Goal: Task Accomplishment & Management: Manage account settings

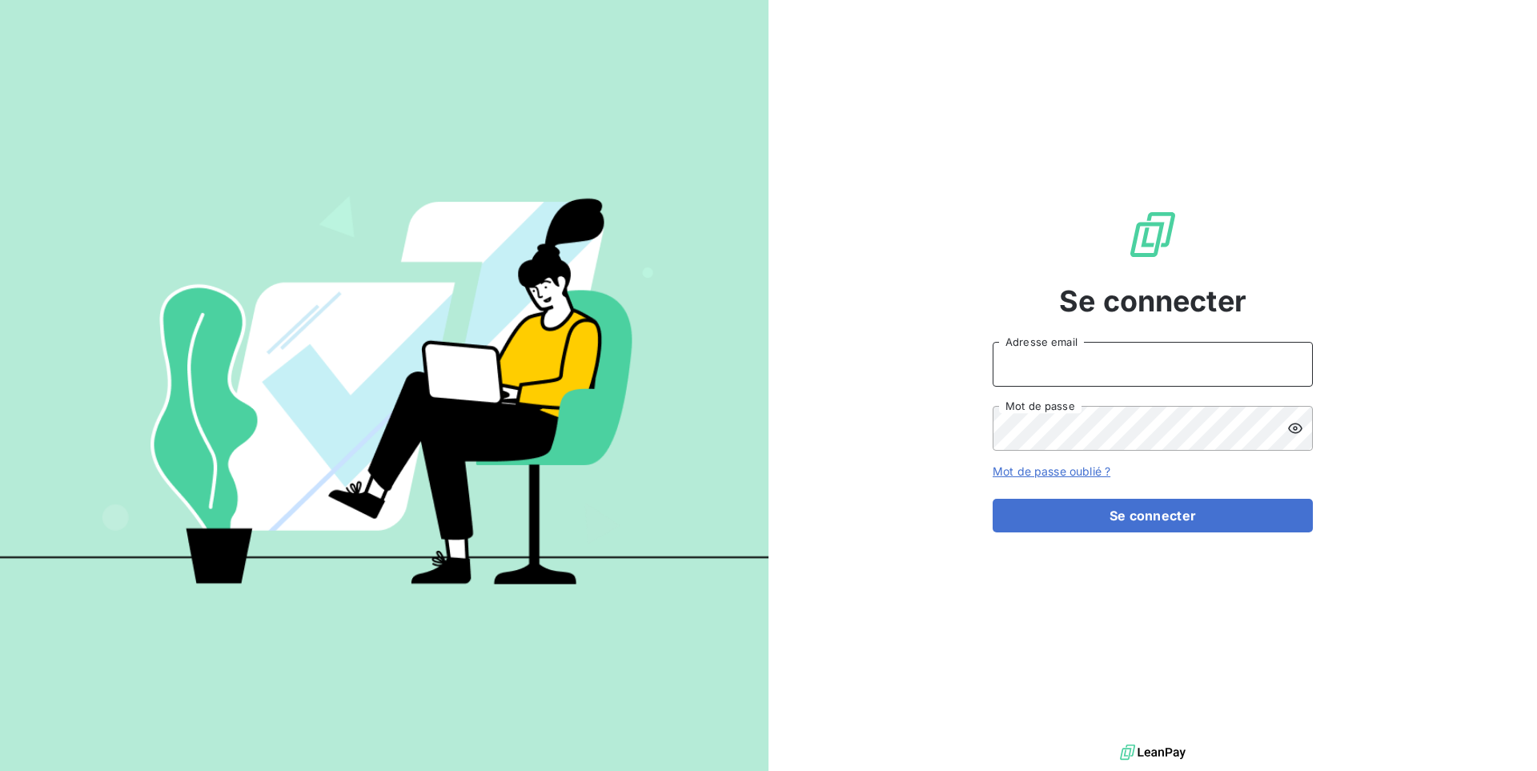
click at [1080, 367] on input "Adresse email" at bounding box center [1152, 364] width 320 height 45
click at [992, 499] on button "Se connecter" at bounding box center [1152, 516] width 320 height 34
type input "admin@clicsystemes"
click at [992, 499] on button "Se connecter" at bounding box center [1152, 516] width 320 height 34
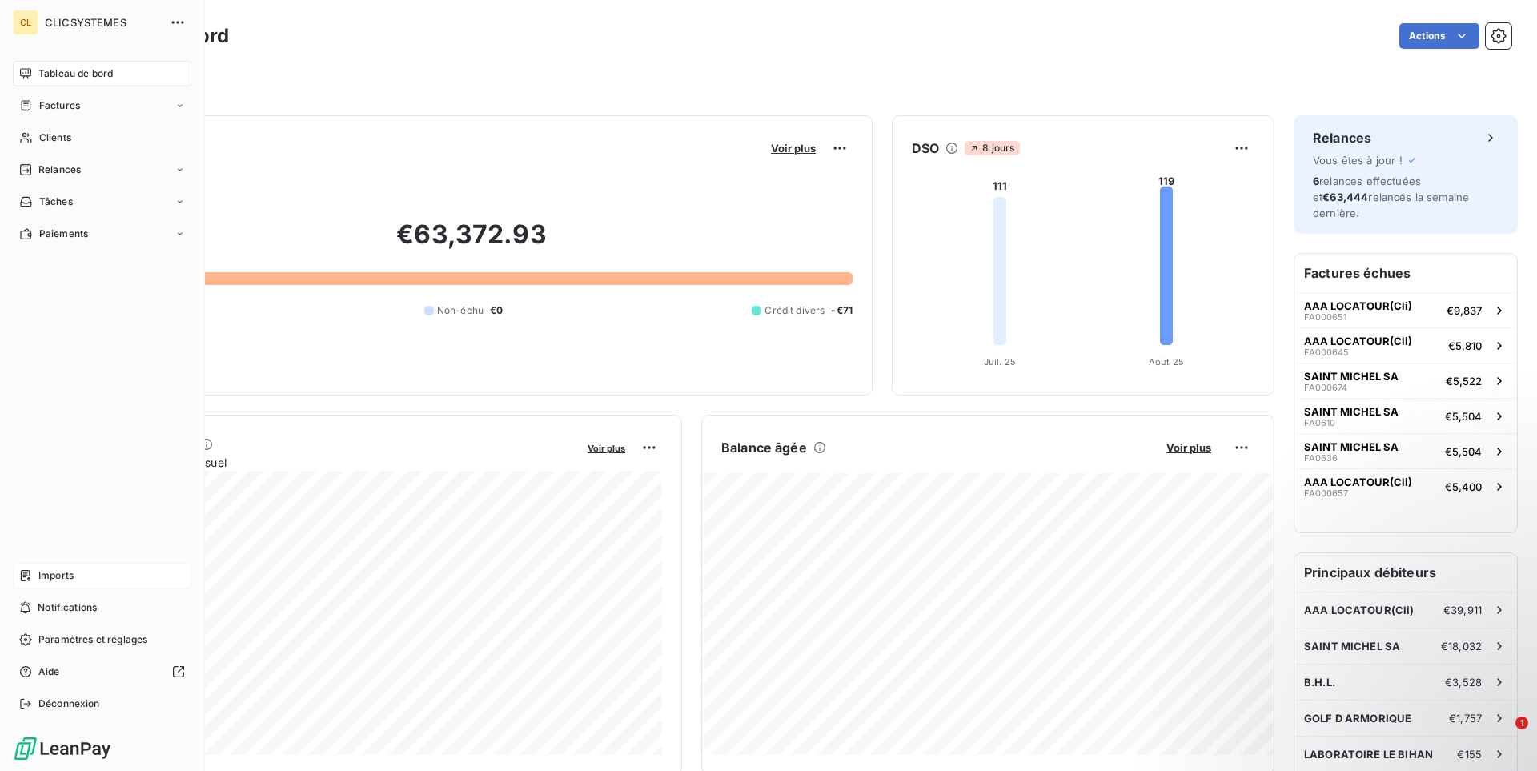
click at [75, 579] on div "Imports" at bounding box center [102, 576] width 178 height 26
